Goal: Information Seeking & Learning: Learn about a topic

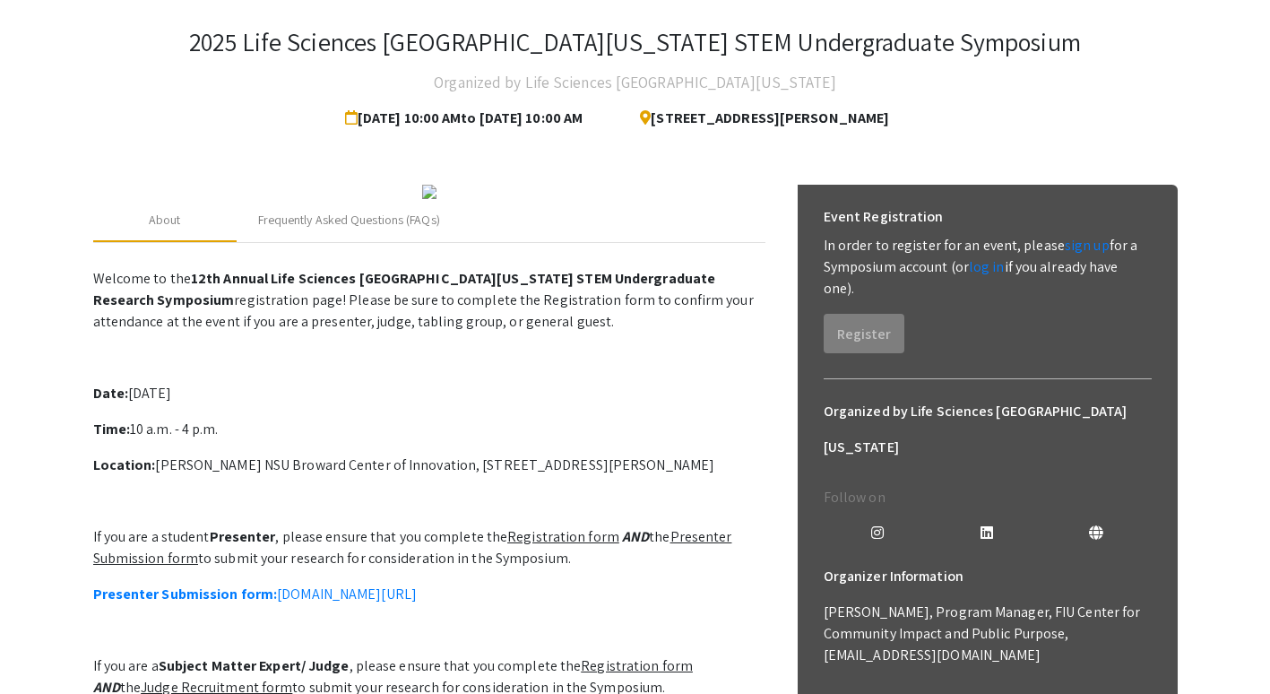
scroll to position [91, 0]
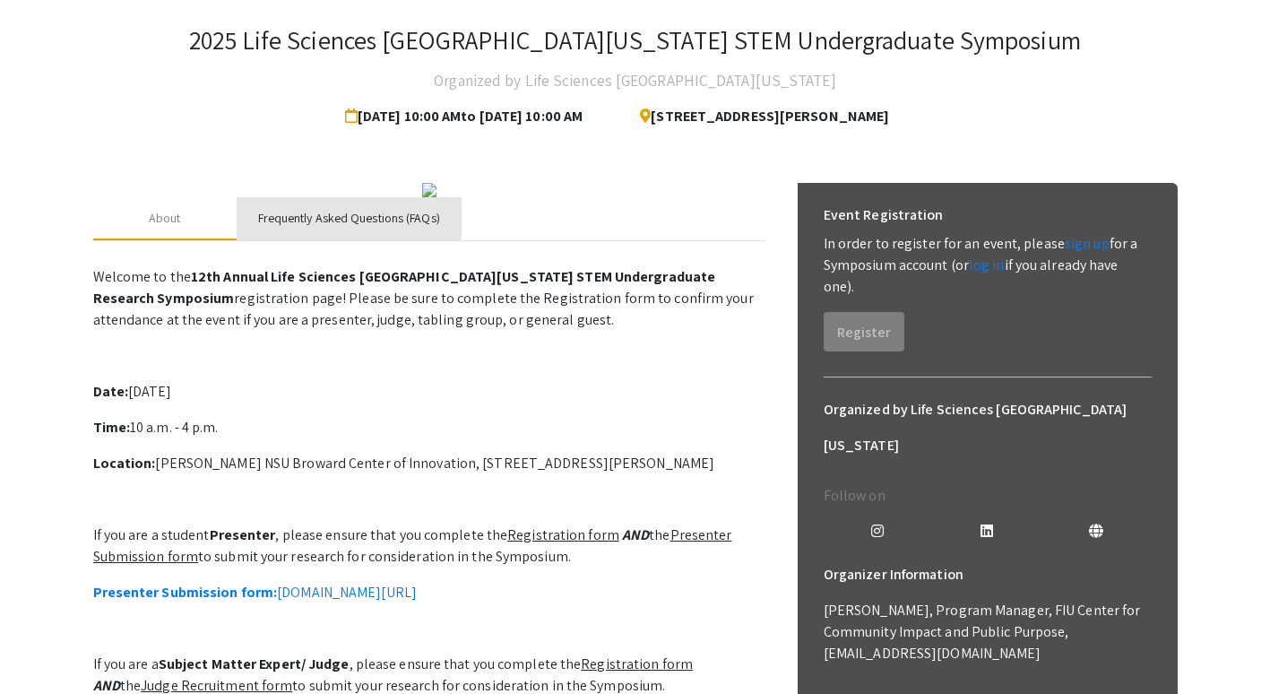
click at [370, 228] on div "Frequently Asked Questions (FAQs)" at bounding box center [349, 218] width 182 height 19
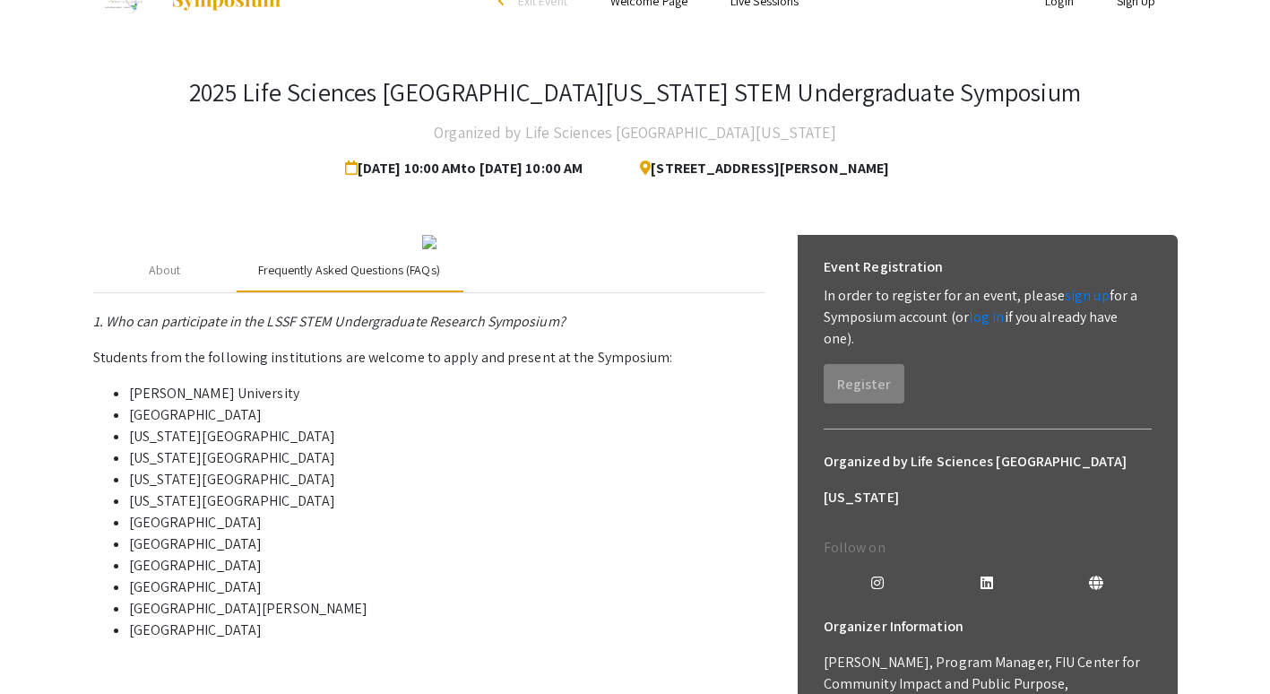
scroll to position [0, 0]
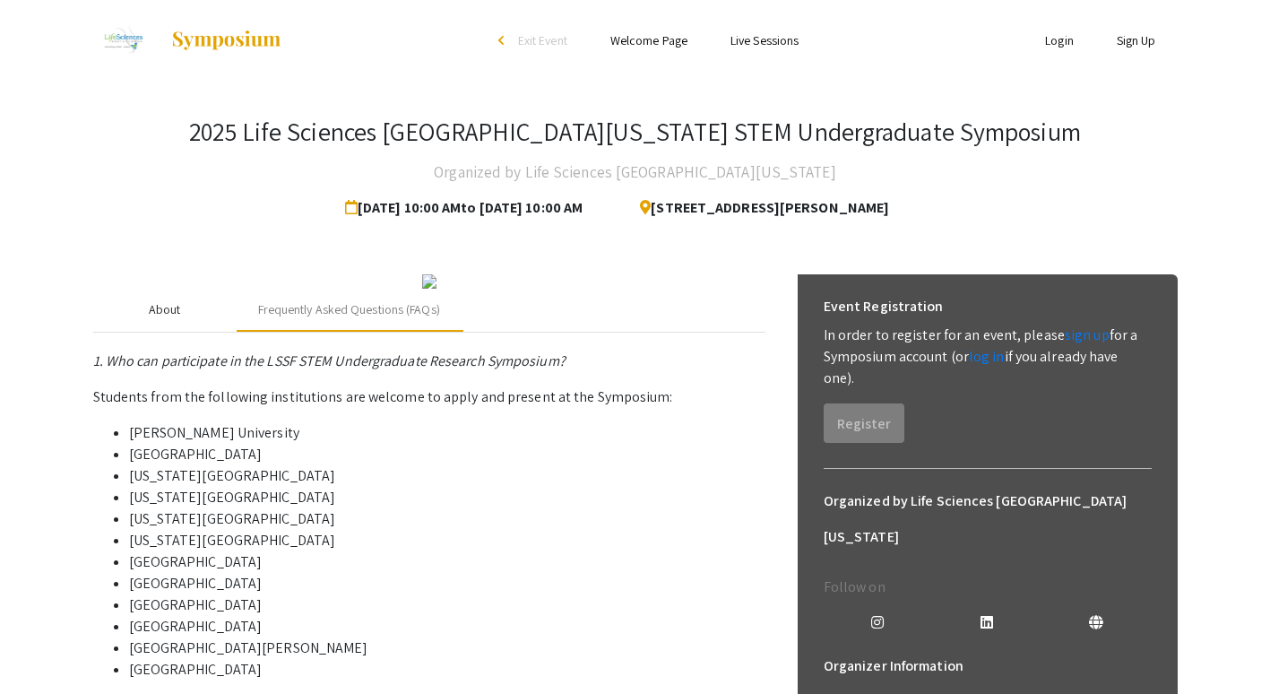
click at [202, 332] on div "About" at bounding box center [164, 310] width 143 height 43
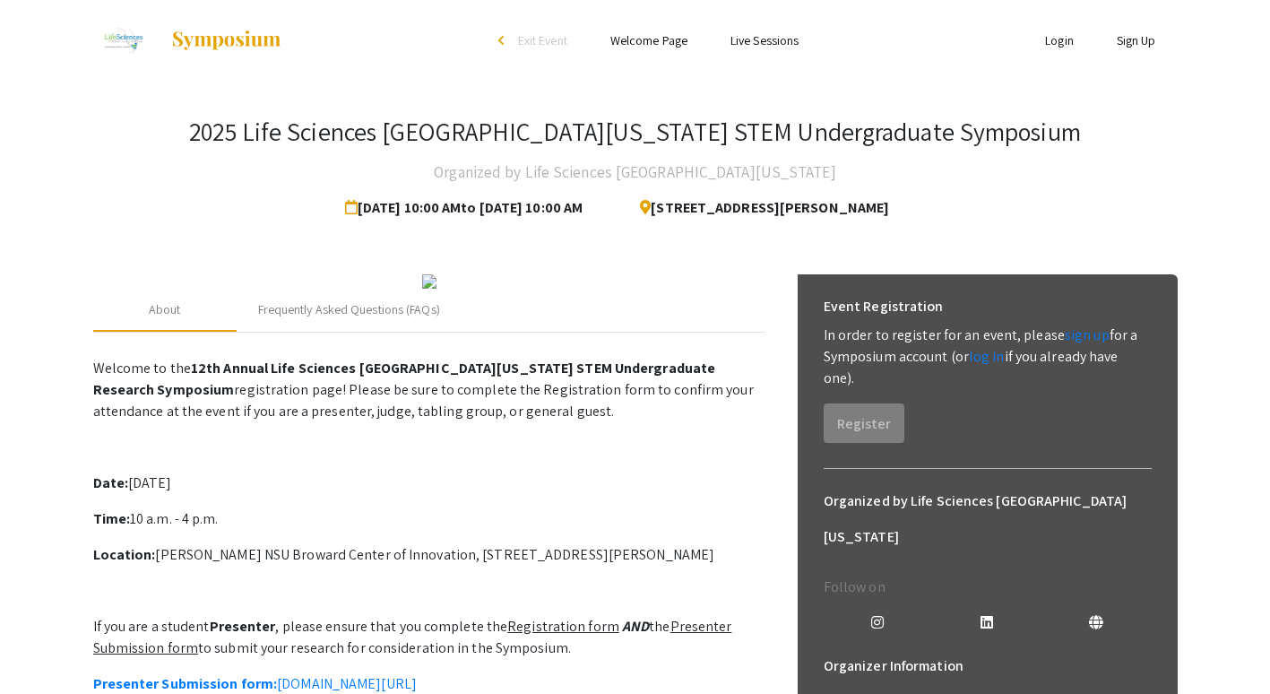
click at [678, 39] on link "Welcome Page" at bounding box center [648, 40] width 77 height 16
click at [657, 45] on link "Welcome Page" at bounding box center [648, 40] width 77 height 16
click at [659, 51] on ul "Skip navigation arrow_back_ios Exit Event Welcome Page Live Sessions" at bounding box center [635, 40] width 358 height 81
click at [654, 32] on link "Welcome Page" at bounding box center [648, 40] width 77 height 16
click at [660, 40] on link "Welcome Page" at bounding box center [648, 40] width 77 height 16
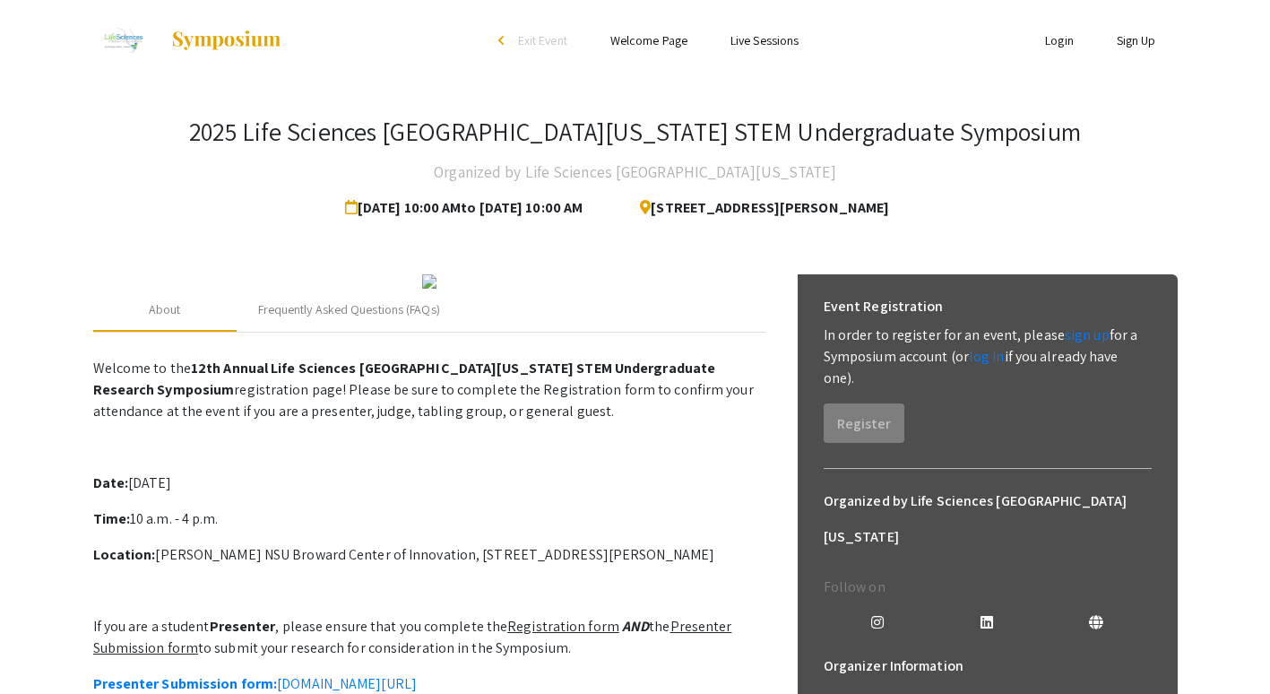
click at [660, 40] on link "Welcome Page" at bounding box center [648, 40] width 77 height 16
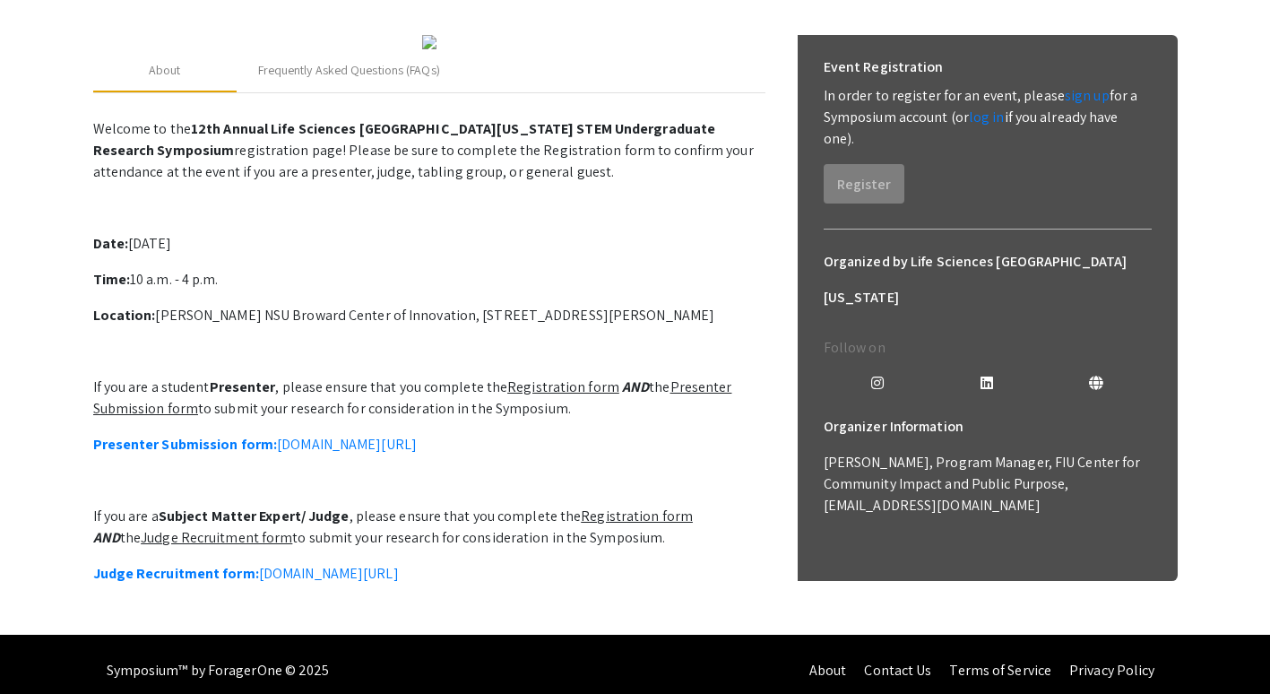
scroll to position [423, 0]
